Goal: Task Accomplishment & Management: Manage account settings

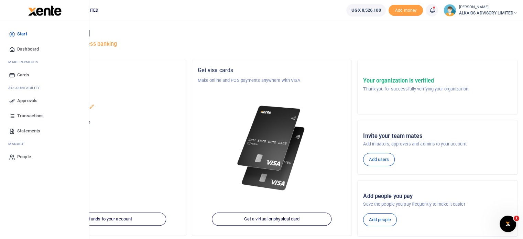
click at [26, 99] on span "Approvals" at bounding box center [27, 100] width 20 height 7
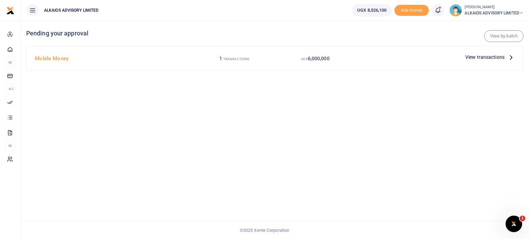
click at [223, 60] on small "TRANSACTIONS" at bounding box center [236, 59] width 26 height 4
click at [481, 58] on span "View transactions" at bounding box center [484, 57] width 39 height 8
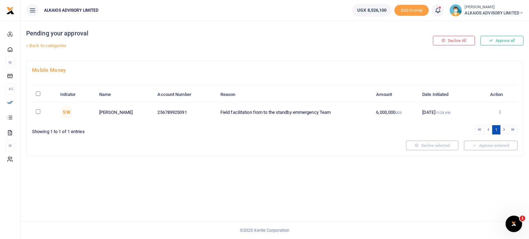
click at [40, 95] on input "\a \a : activate to sort column descending" at bounding box center [38, 94] width 4 height 4
checkbox input "true"
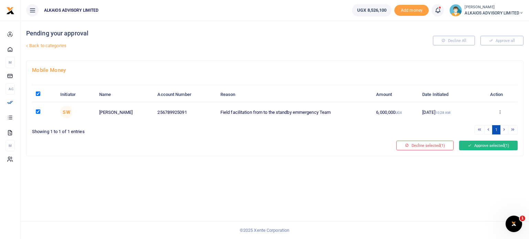
click at [477, 147] on button "Approve selected (1)" at bounding box center [488, 146] width 58 height 10
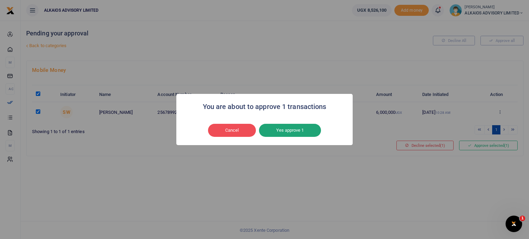
click at [282, 130] on button "Yes approve 1" at bounding box center [290, 130] width 62 height 13
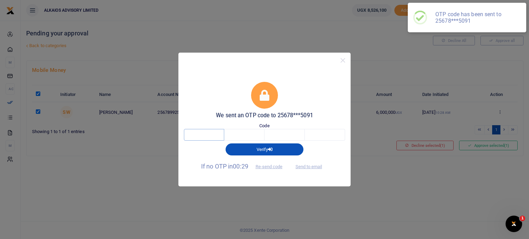
click at [212, 135] on input "text" at bounding box center [204, 135] width 40 height 12
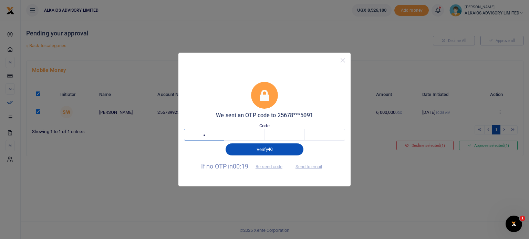
type input "5"
type input "4"
type input "2"
type input "6"
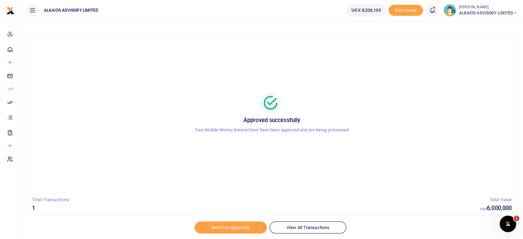
click at [366, 12] on span "UGX 8,526,100" at bounding box center [366, 10] width 29 height 7
click at [254, 227] on link "Return to Approvals" at bounding box center [231, 228] width 72 height 12
click at [288, 227] on link "View All Transactions" at bounding box center [308, 228] width 77 height 12
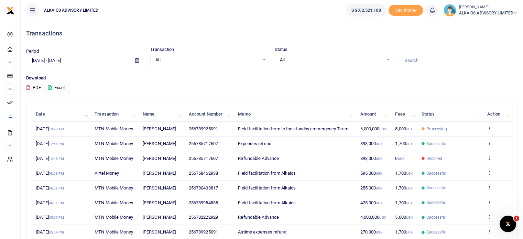
click at [486, 127] on td "View details Send again" at bounding box center [498, 129] width 28 height 15
click at [488, 127] on icon at bounding box center [490, 128] width 4 height 5
click at [428, 73] on div "Period 08/24/2025 - 09/22/2025 Transaction All Select an option... All Airtime …" at bounding box center [271, 60] width 497 height 29
click at [347, 40] on div "Transactions" at bounding box center [272, 33] width 492 height 25
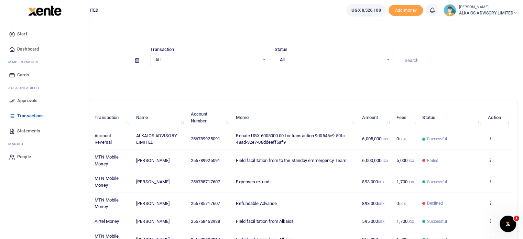
click at [26, 100] on span "Approvals" at bounding box center [27, 100] width 20 height 7
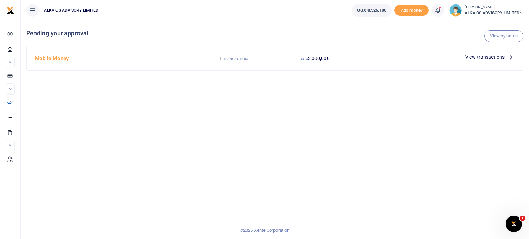
click at [495, 56] on span "View transactions" at bounding box center [484, 57] width 39 height 8
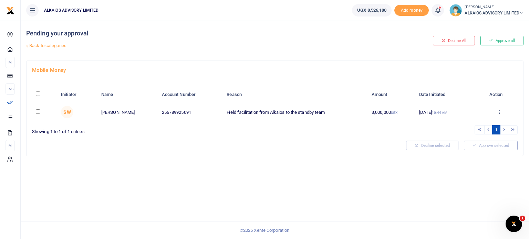
click at [37, 112] on input "checkbox" at bounding box center [38, 111] width 4 height 4
checkbox input "true"
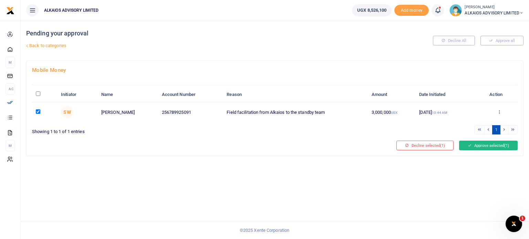
click at [479, 146] on button "Approve selected (1)" at bounding box center [488, 146] width 58 height 10
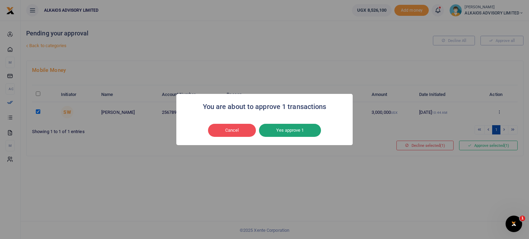
click at [297, 132] on button "Yes approve 1" at bounding box center [290, 130] width 62 height 13
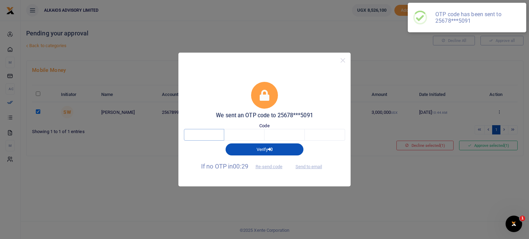
click at [206, 138] on input "text" at bounding box center [204, 135] width 40 height 12
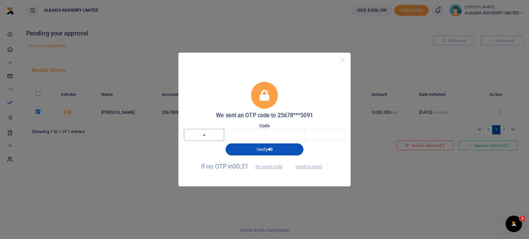
type input "9"
type input "2"
type input "3"
type input "7"
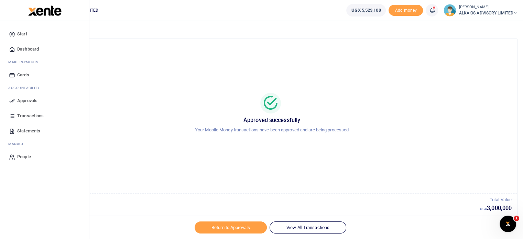
click at [21, 104] on span "Approvals" at bounding box center [27, 100] width 20 height 7
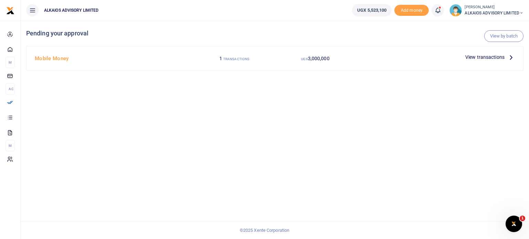
click at [469, 60] on span "View transactions" at bounding box center [484, 57] width 39 height 8
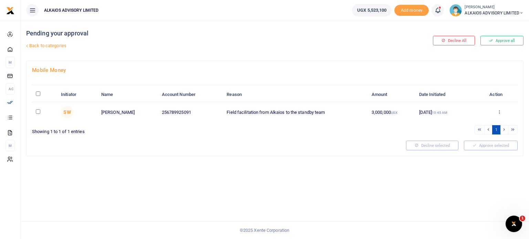
click at [38, 111] on input "checkbox" at bounding box center [38, 111] width 4 height 4
checkbox input "true"
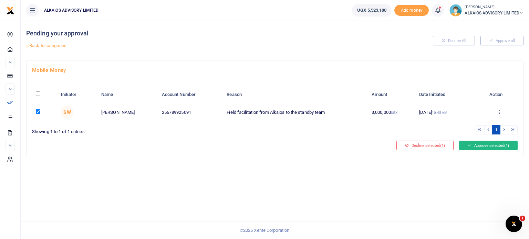
click at [486, 147] on button "Approve selected (1)" at bounding box center [488, 146] width 58 height 10
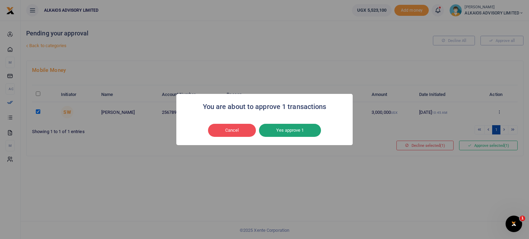
click at [283, 127] on button "Yes approve 1" at bounding box center [290, 130] width 62 height 13
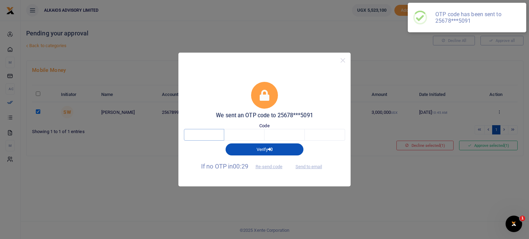
click at [211, 131] on input "text" at bounding box center [204, 135] width 40 height 12
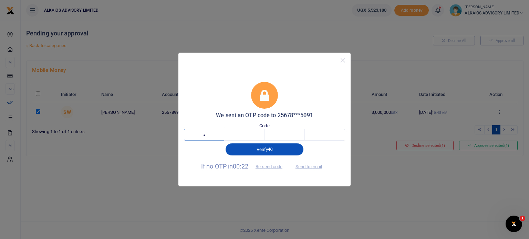
type input "5"
type input "8"
type input "3"
type input "6"
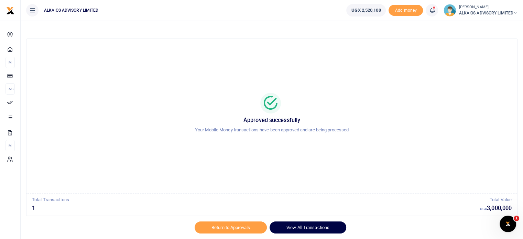
click at [303, 228] on link "View All Transactions" at bounding box center [308, 228] width 77 height 12
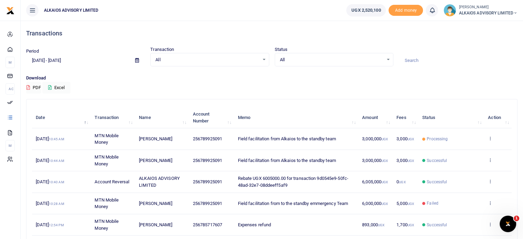
click at [346, 137] on td "Field facilitation from Alkaios to the standby team" at bounding box center [296, 138] width 125 height 21
click at [372, 138] on span "3,000,000 UGX" at bounding box center [375, 138] width 26 height 5
